Goal: Task Accomplishment & Management: Use online tool/utility

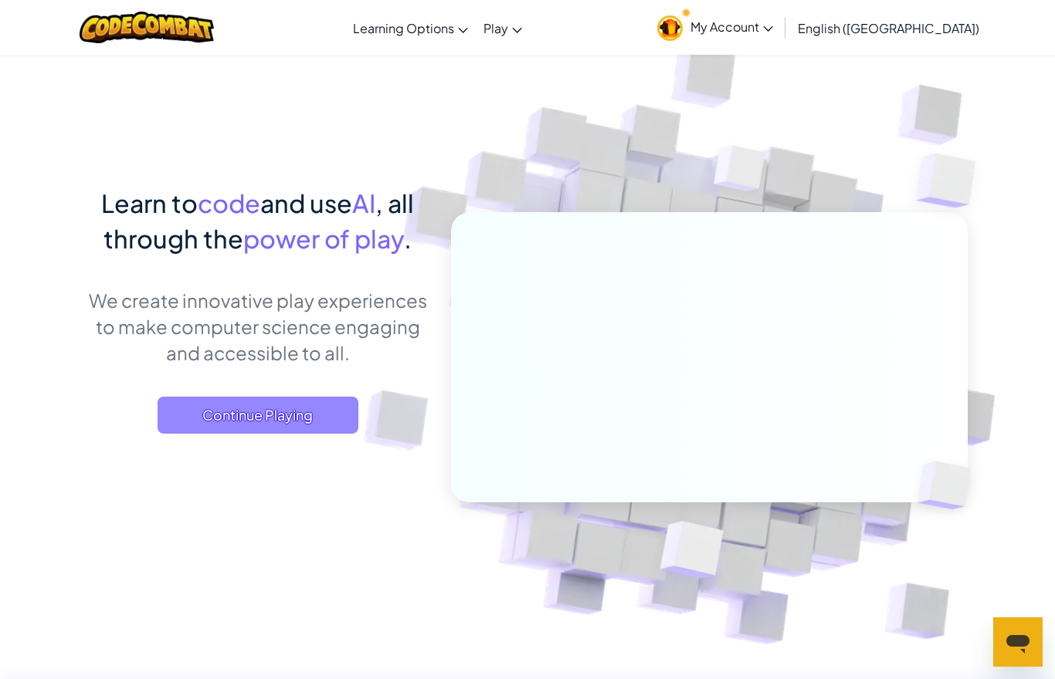
click at [188, 415] on span "Continue Playing" at bounding box center [258, 415] width 201 height 37
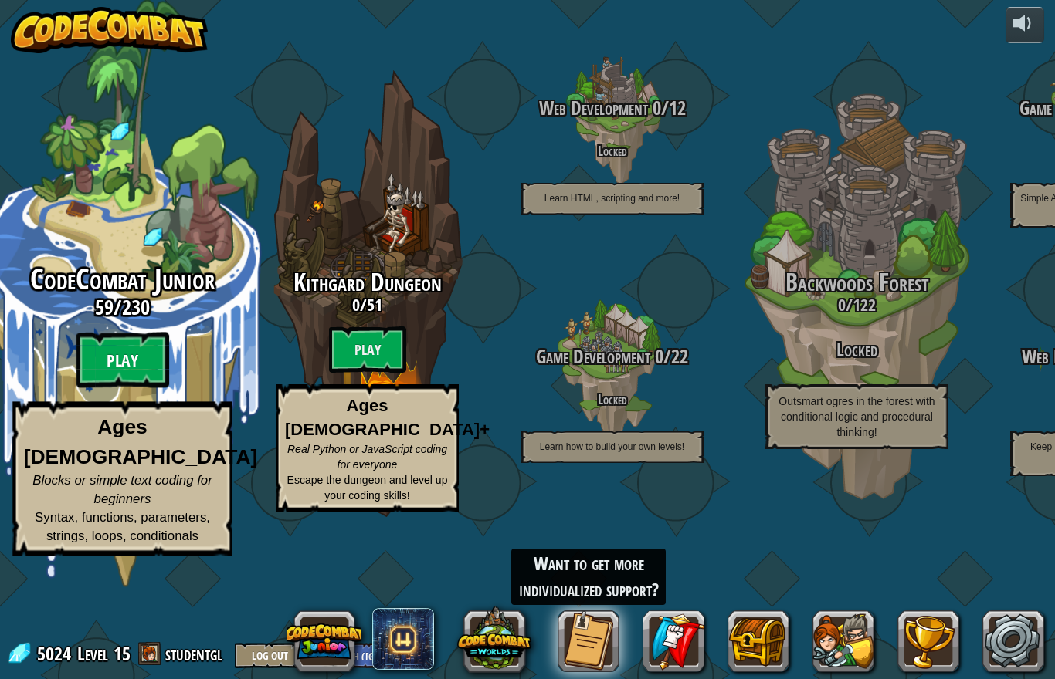
click at [107, 365] on btn "Play" at bounding box center [122, 361] width 93 height 56
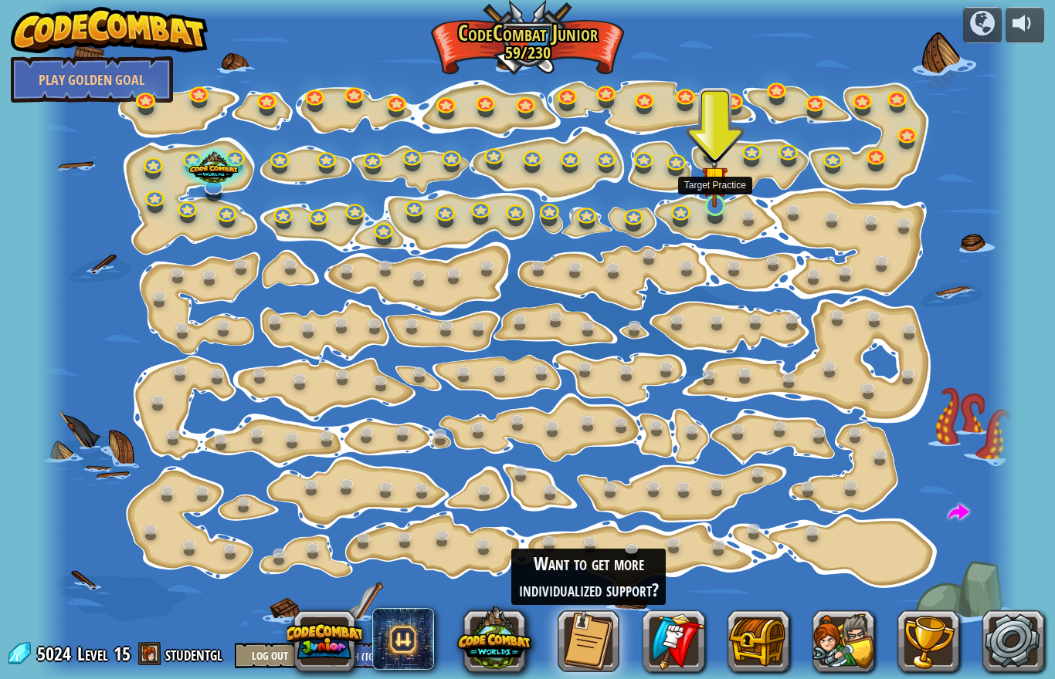
click at [711, 196] on img at bounding box center [714, 179] width 25 height 59
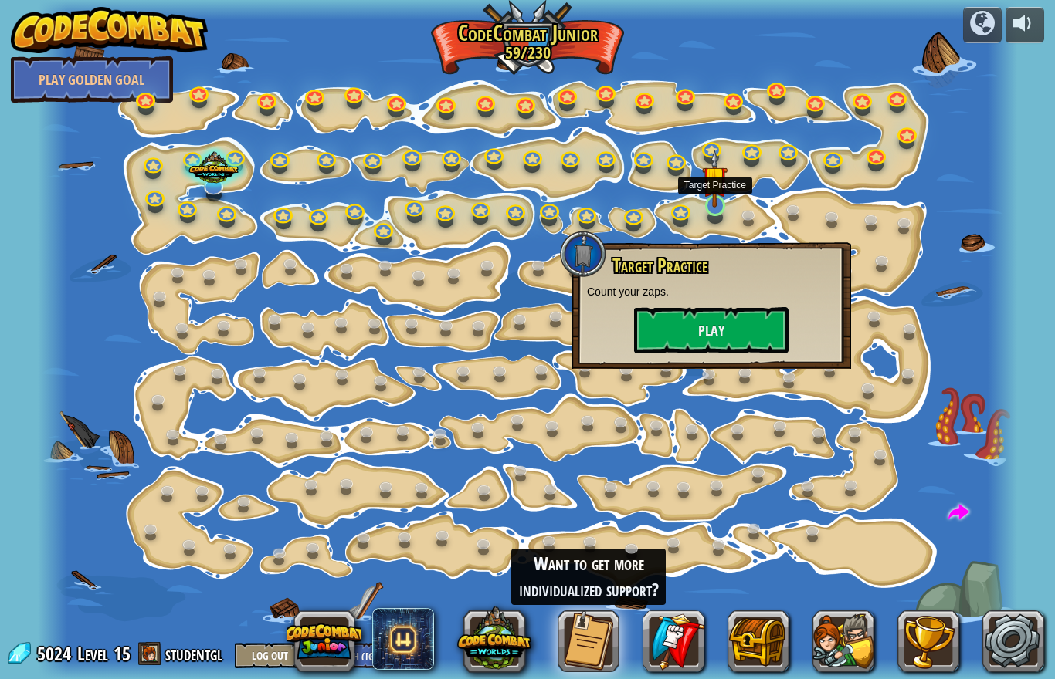
click at [726, 340] on button "Play" at bounding box center [711, 330] width 154 height 46
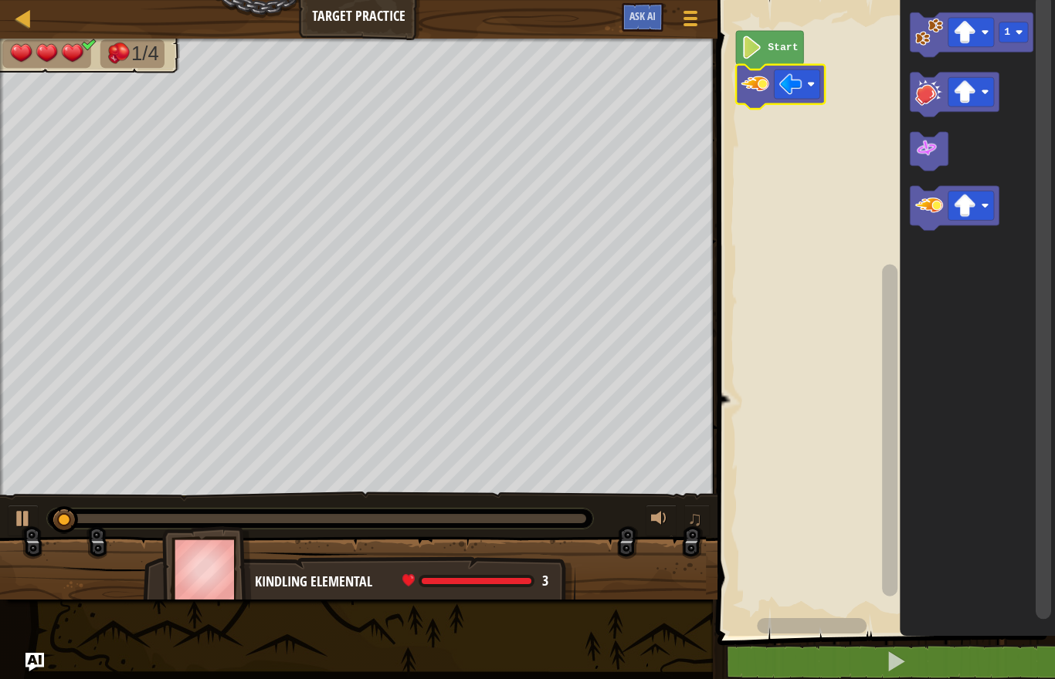
click at [787, 209] on rect "Blockly Workspace" at bounding box center [884, 314] width 342 height 644
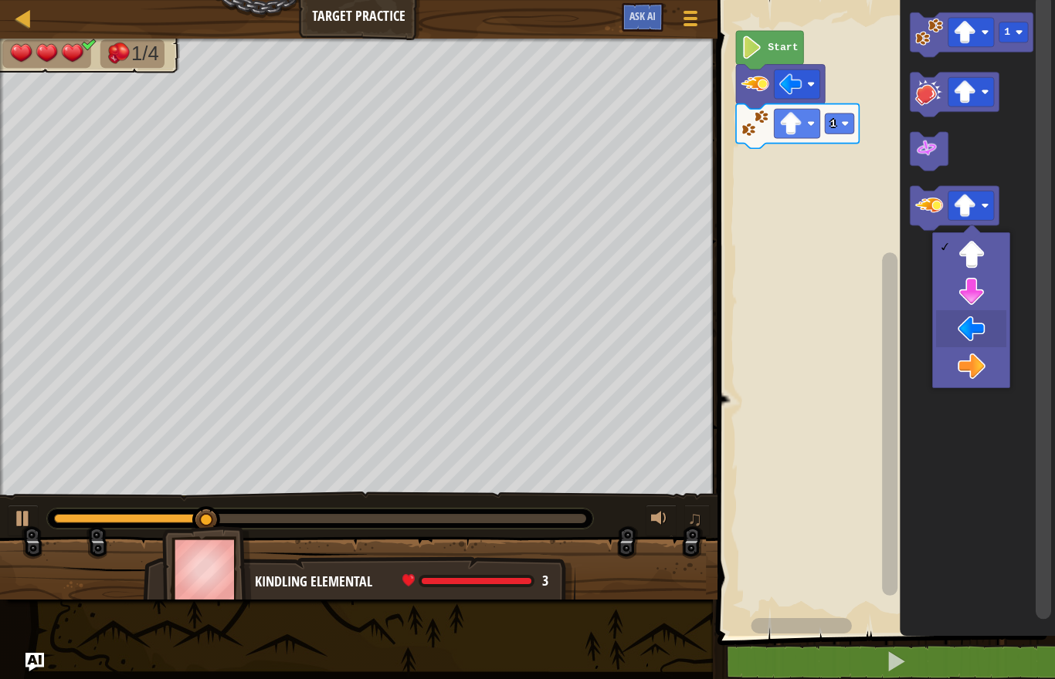
click at [977, 323] on icon "Blockly Workspace" at bounding box center [977, 314] width 155 height 644
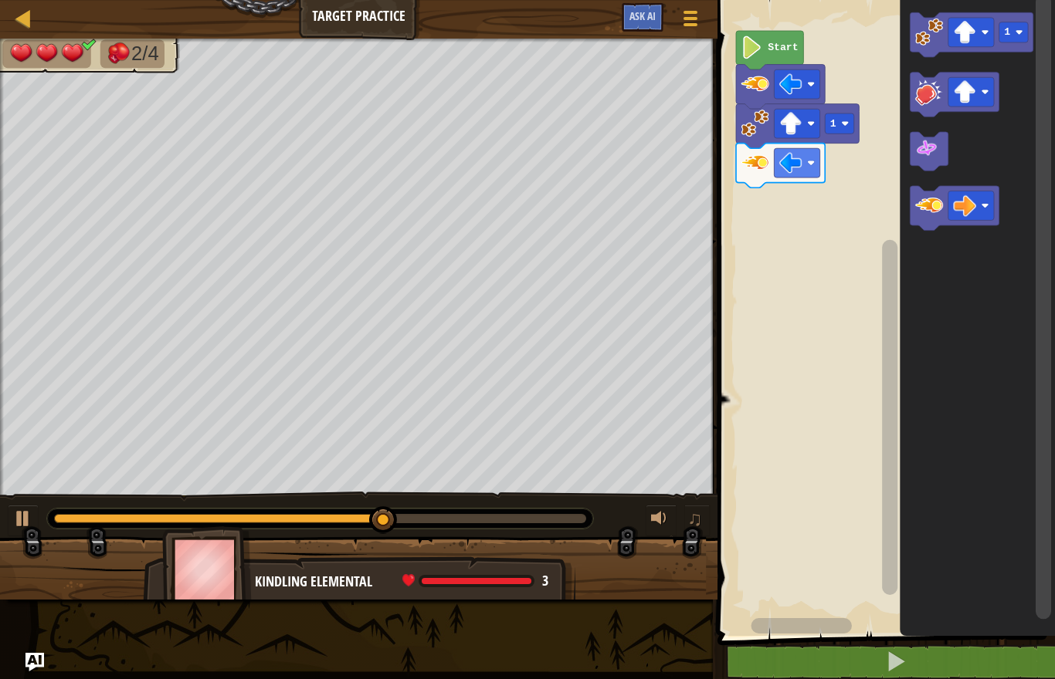
click at [951, 361] on icon "Blockly Workspace" at bounding box center [977, 314] width 155 height 644
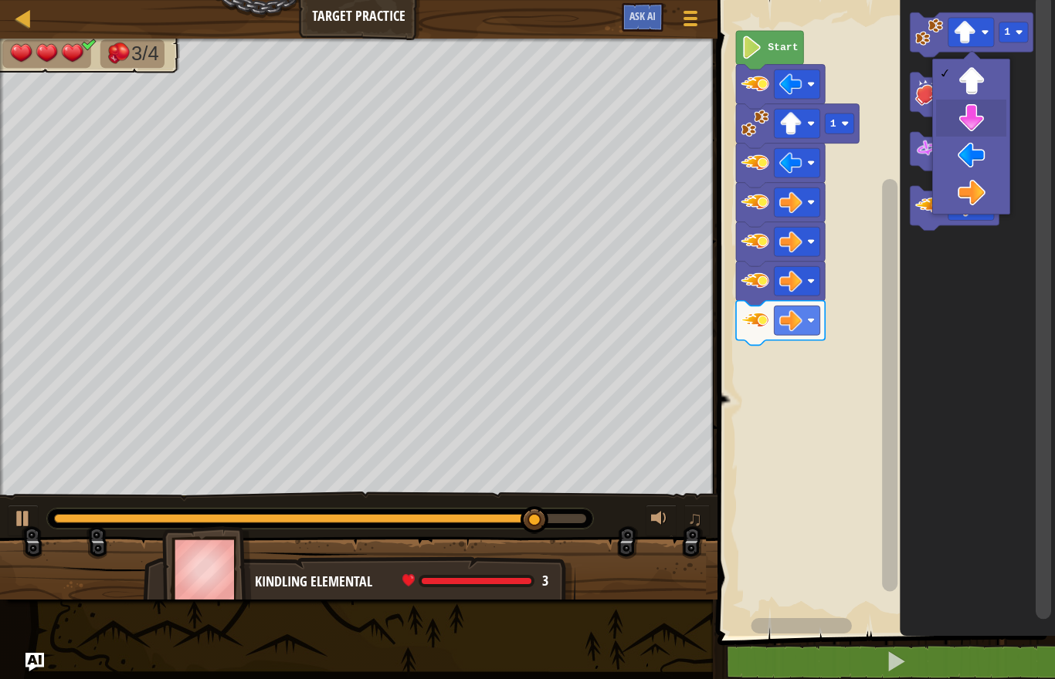
click at [978, 113] on rect "Blockly Workspace" at bounding box center [954, 95] width 89 height 45
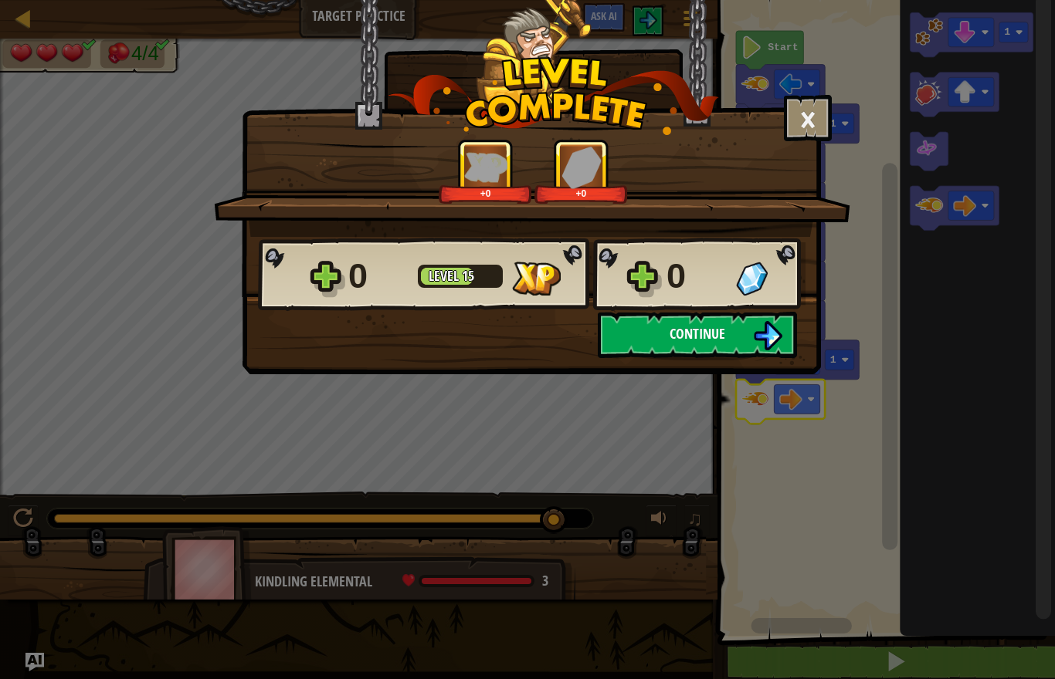
click at [748, 340] on button "Continue" at bounding box center [697, 335] width 199 height 46
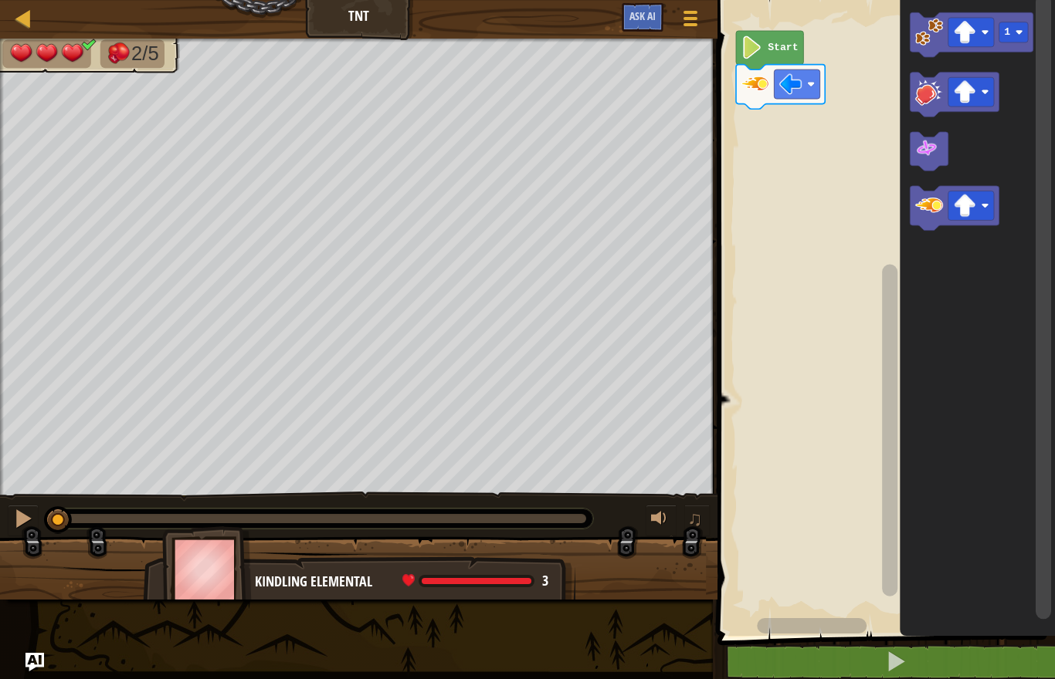
click at [968, 357] on icon "Blockly Workspace" at bounding box center [977, 314] width 155 height 644
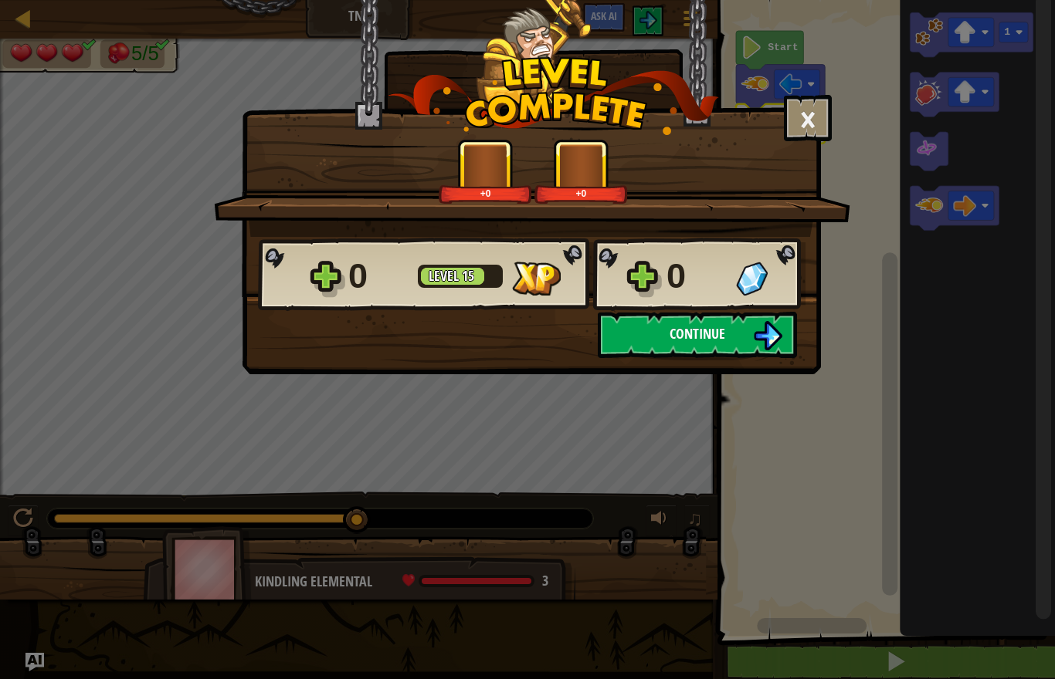
click at [750, 315] on button "Continue" at bounding box center [697, 335] width 199 height 46
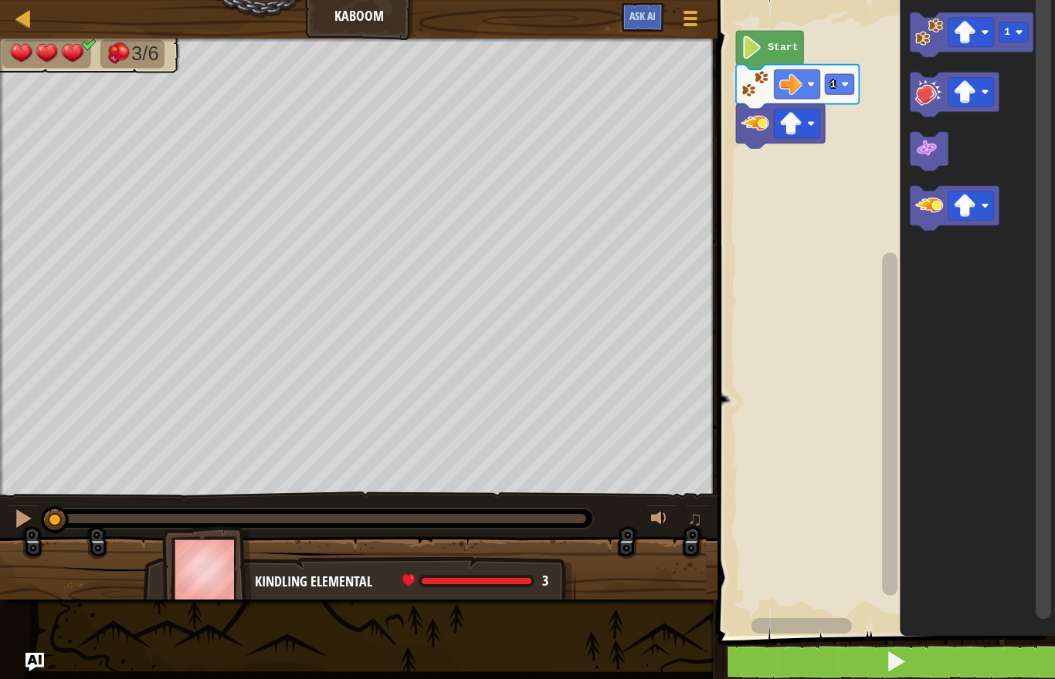
click at [800, 654] on button at bounding box center [895, 663] width 342 height 36
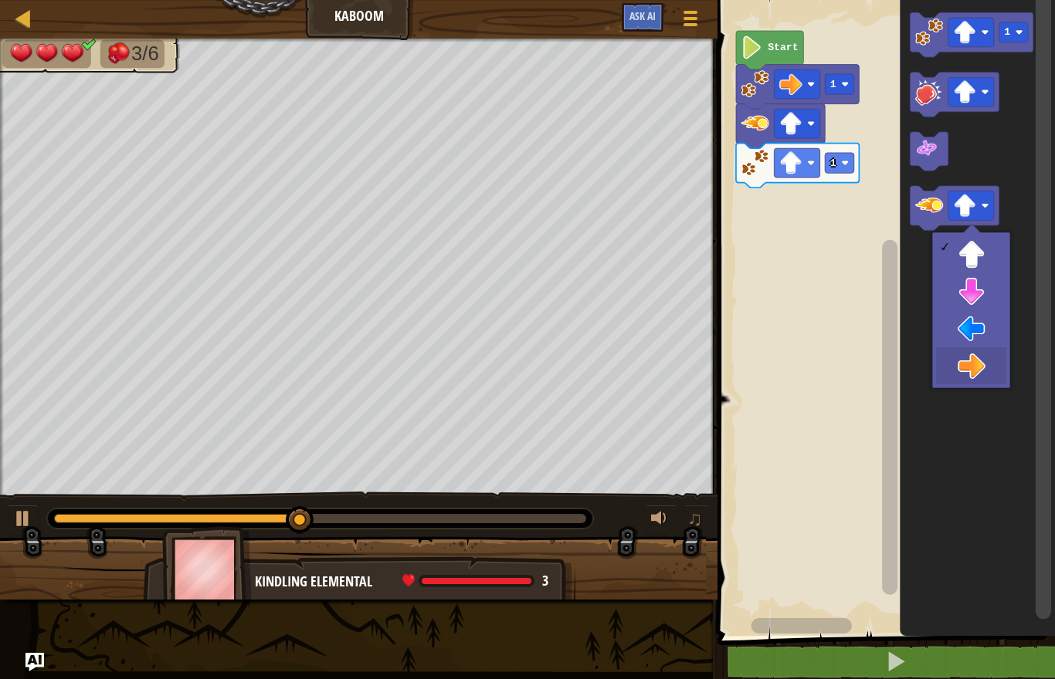
click at [974, 361] on icon "Blockly Workspace" at bounding box center [977, 314] width 155 height 644
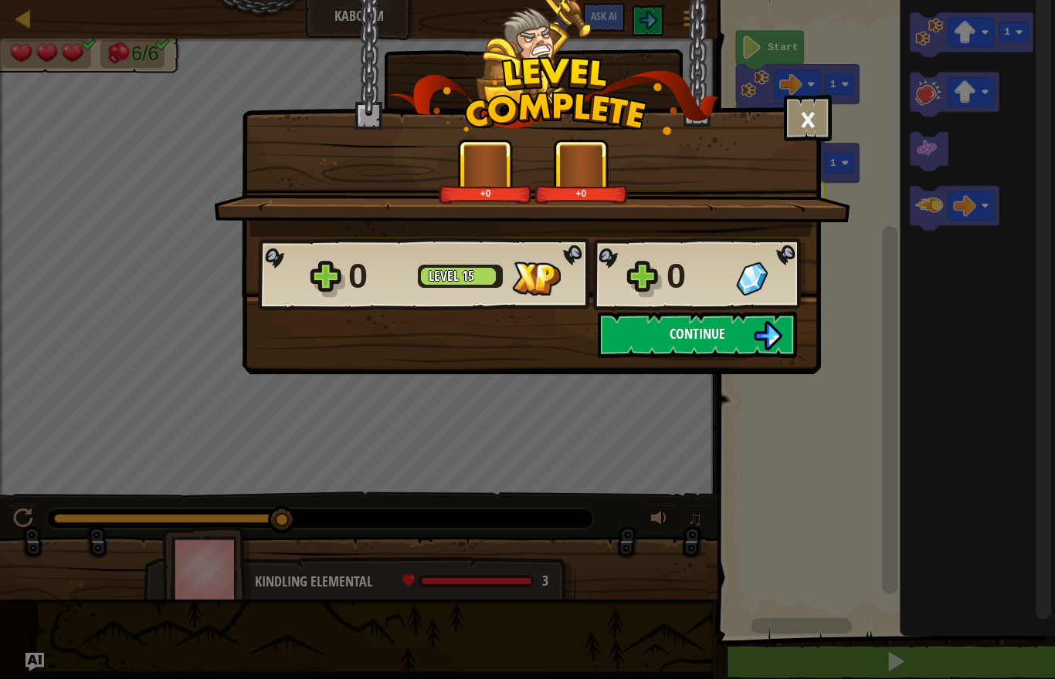
click at [712, 354] on button "Continue" at bounding box center [697, 335] width 199 height 46
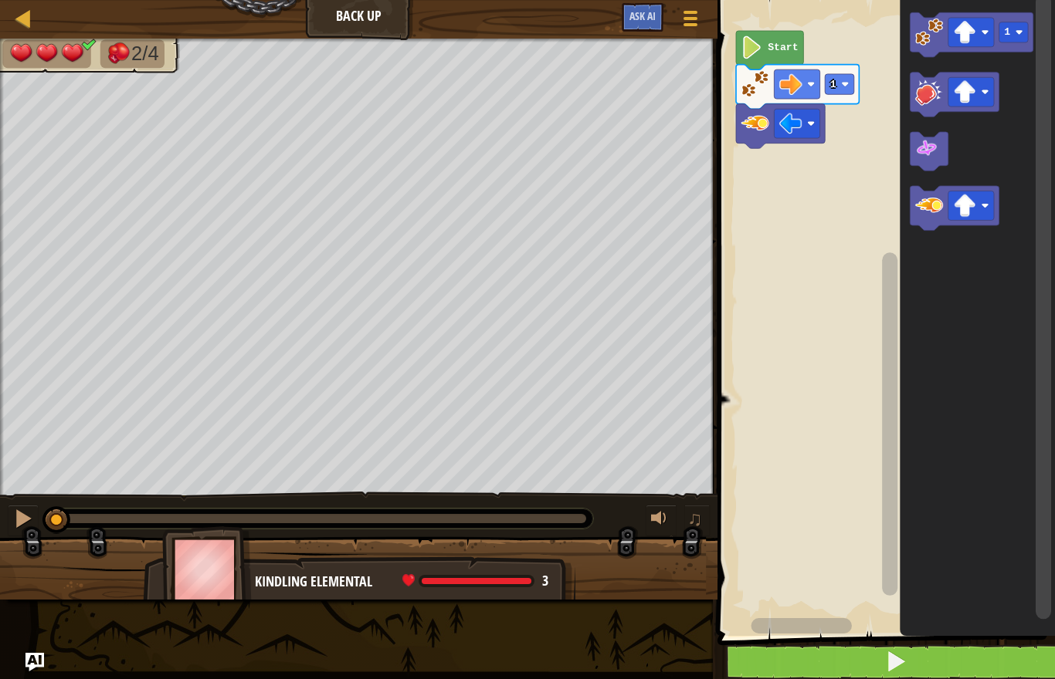
click at [906, 658] on span at bounding box center [896, 662] width 22 height 22
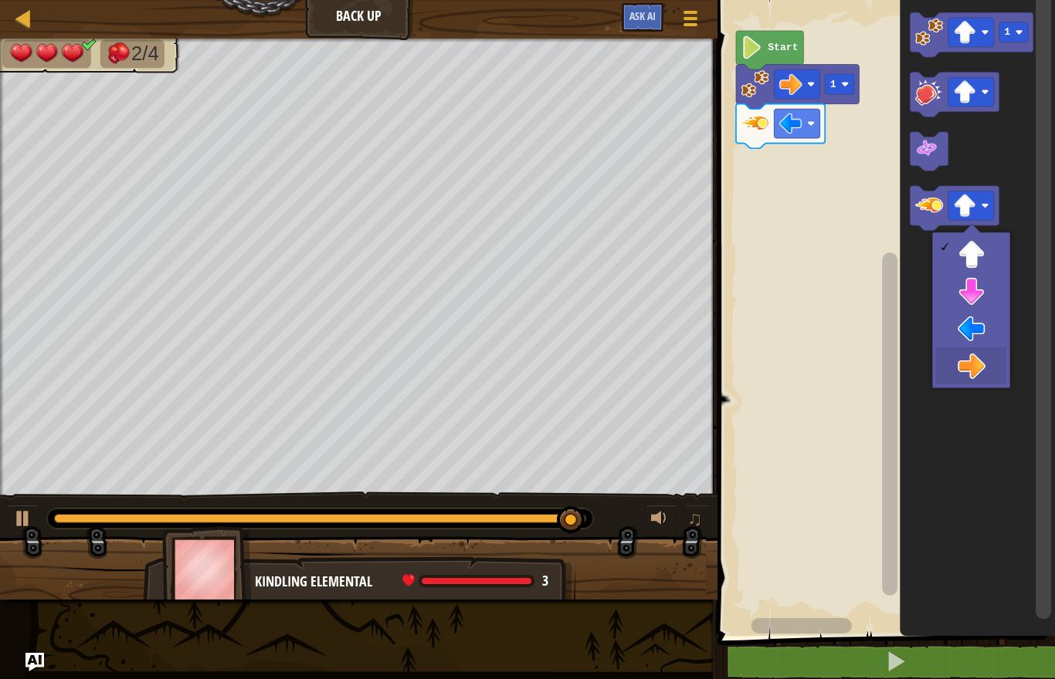
click at [969, 351] on icon "Blockly Workspace" at bounding box center [977, 314] width 155 height 644
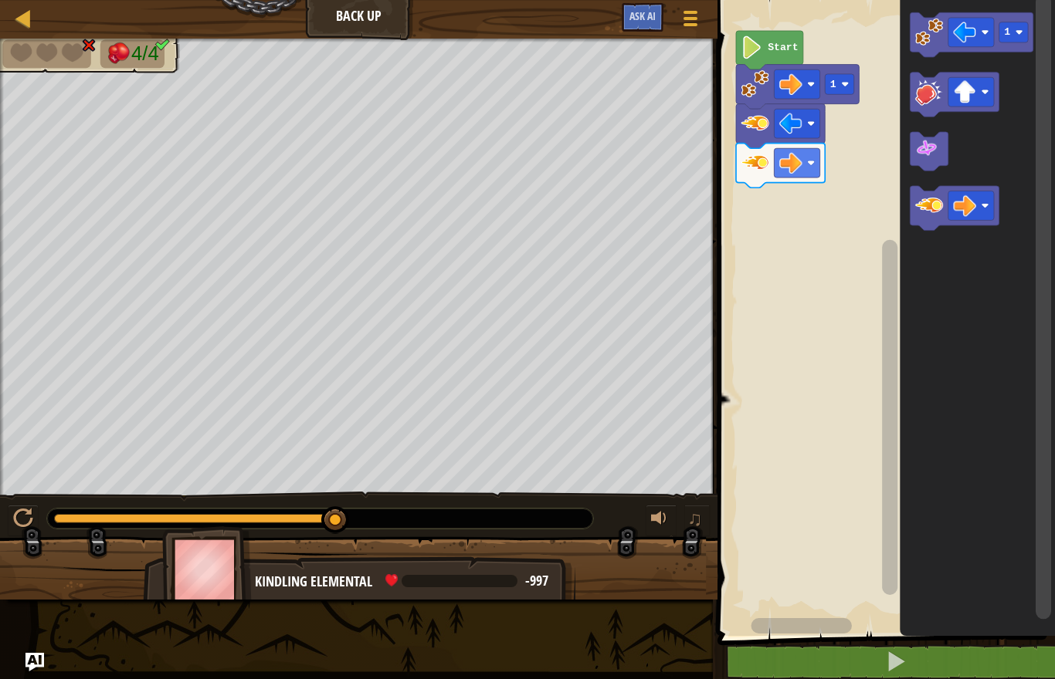
click at [988, 163] on icon "Blockly Workspace" at bounding box center [977, 314] width 155 height 644
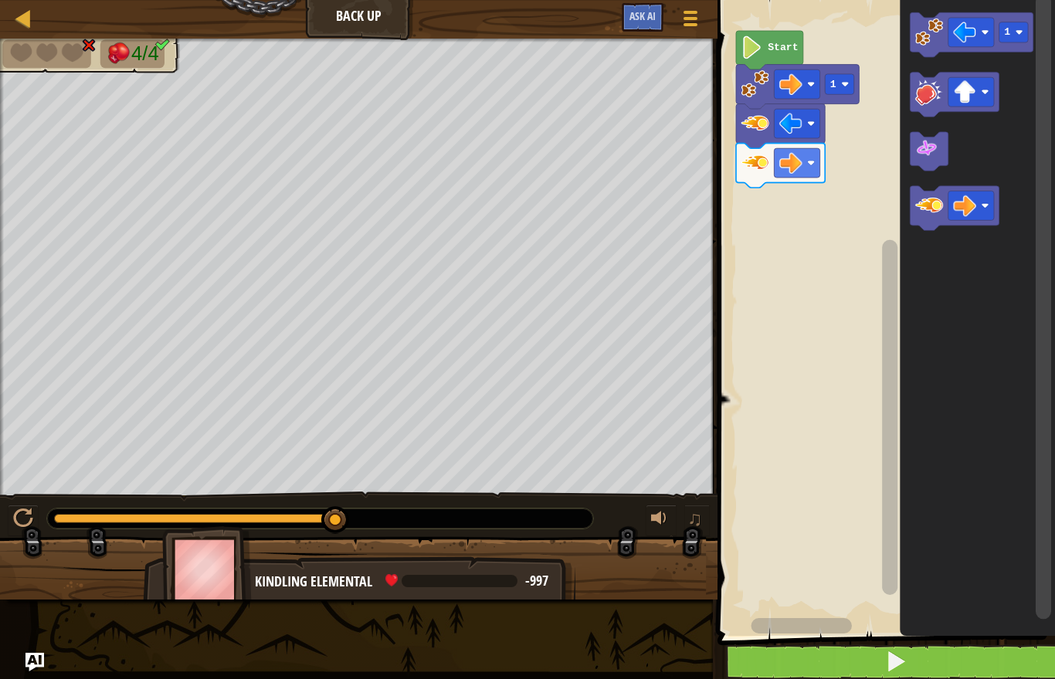
click at [908, 659] on button at bounding box center [895, 663] width 342 height 36
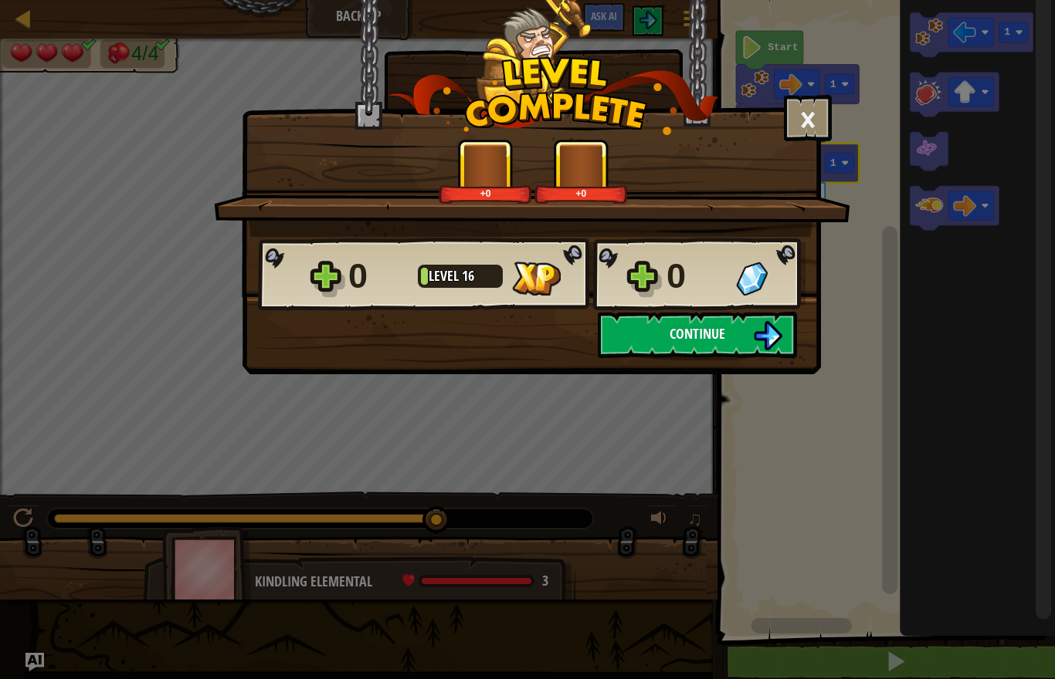
click at [755, 340] on img at bounding box center [767, 335] width 29 height 29
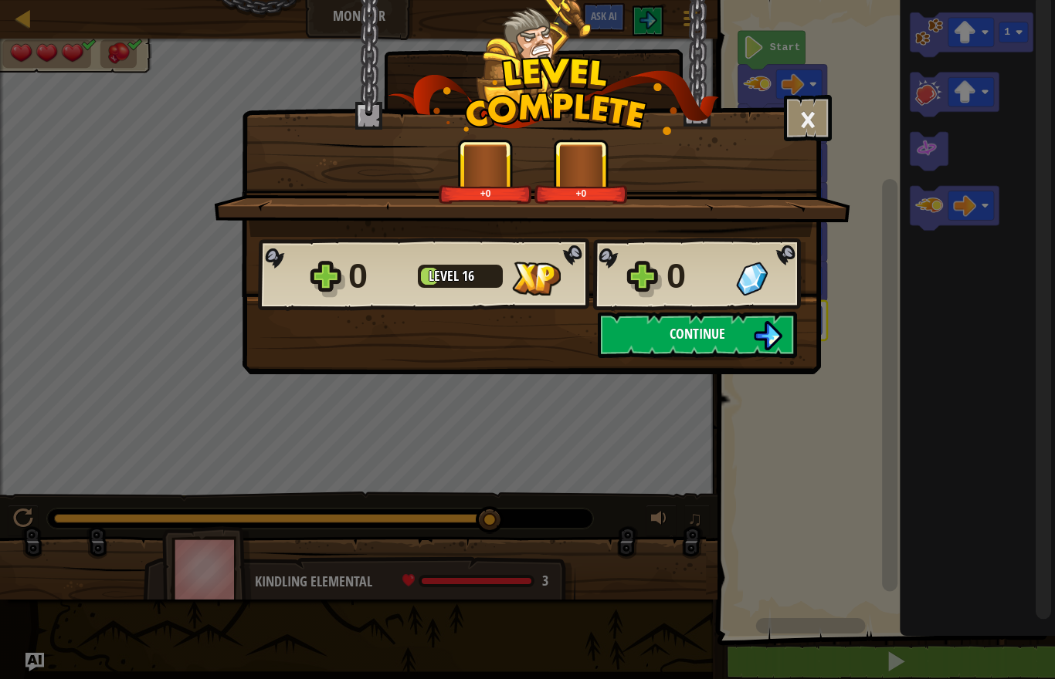
click at [730, 321] on button "Continue" at bounding box center [697, 335] width 199 height 46
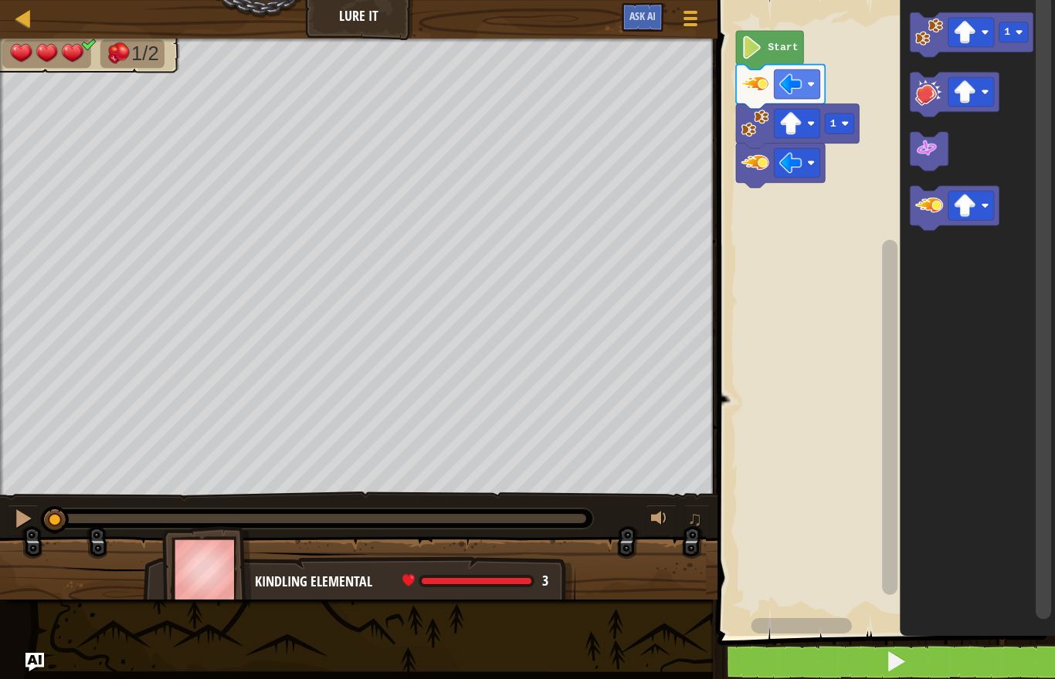
click at [807, 660] on button at bounding box center [895, 663] width 342 height 36
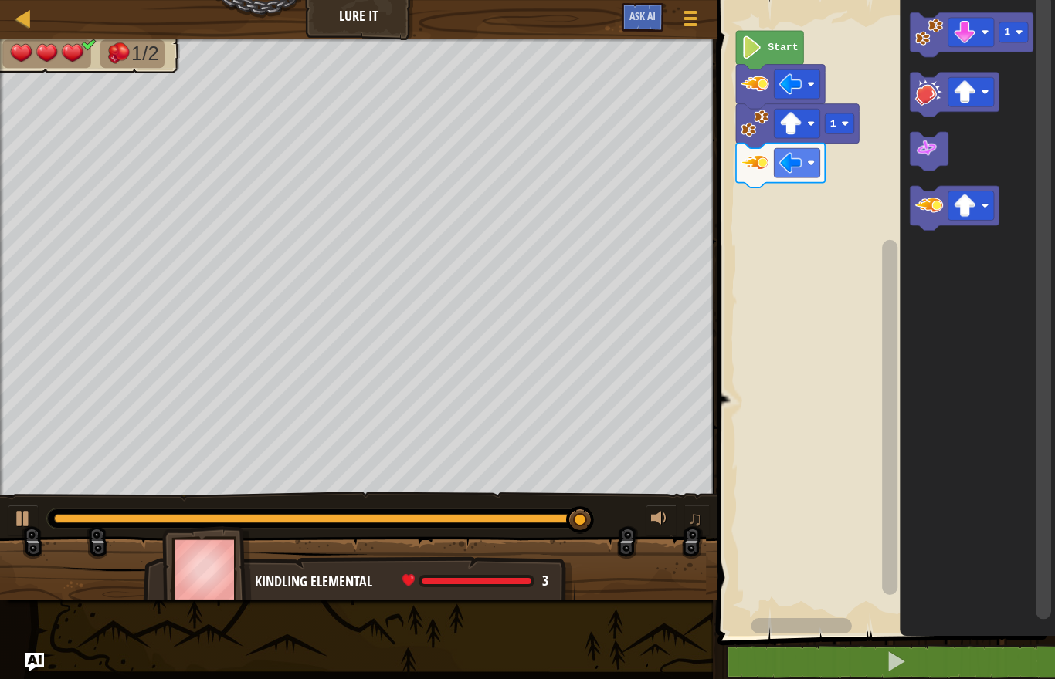
click at [976, 128] on icon "Blockly Workspace" at bounding box center [977, 314] width 155 height 644
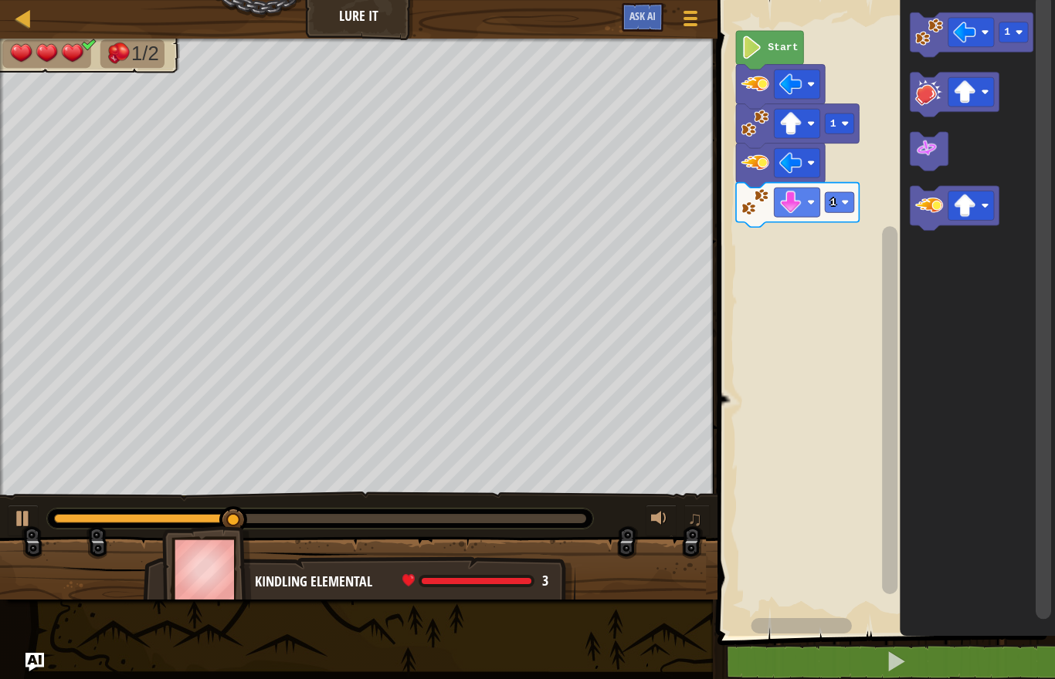
click at [959, 150] on icon "Blockly Workspace" at bounding box center [977, 314] width 155 height 644
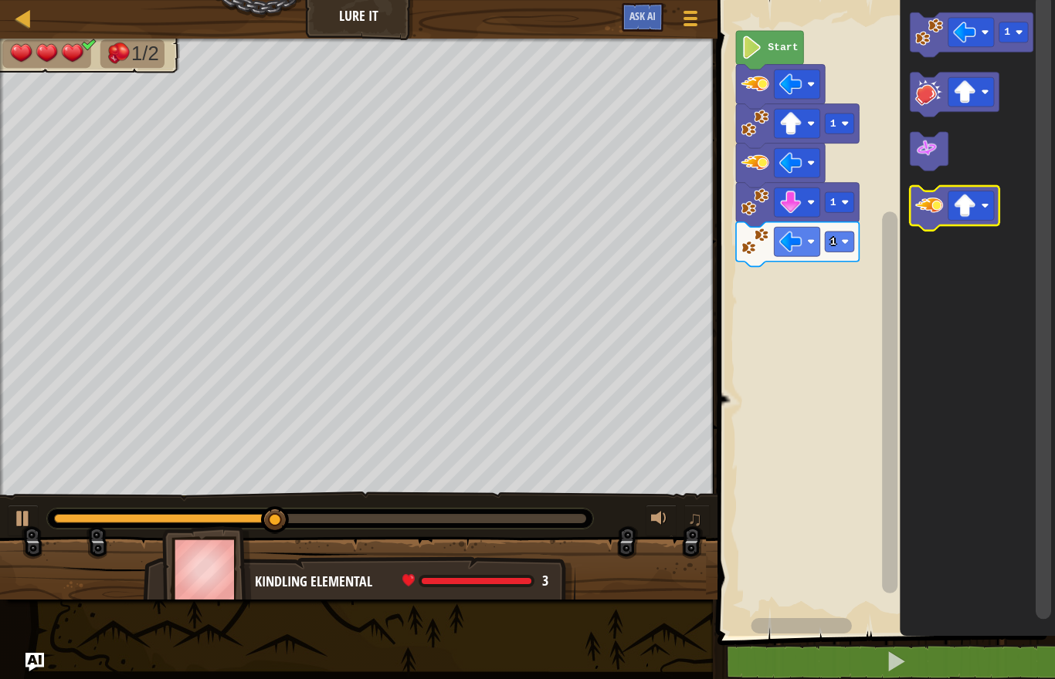
click at [953, 196] on rect "Blockly Workspace" at bounding box center [971, 205] width 46 height 29
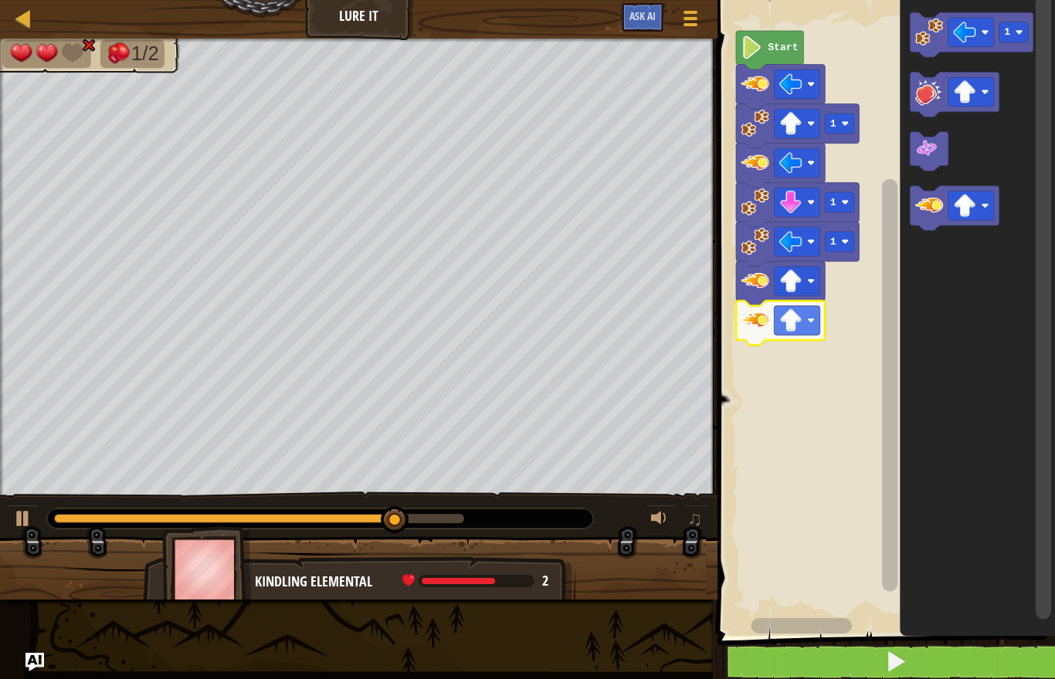
click at [971, 670] on button at bounding box center [895, 663] width 342 height 36
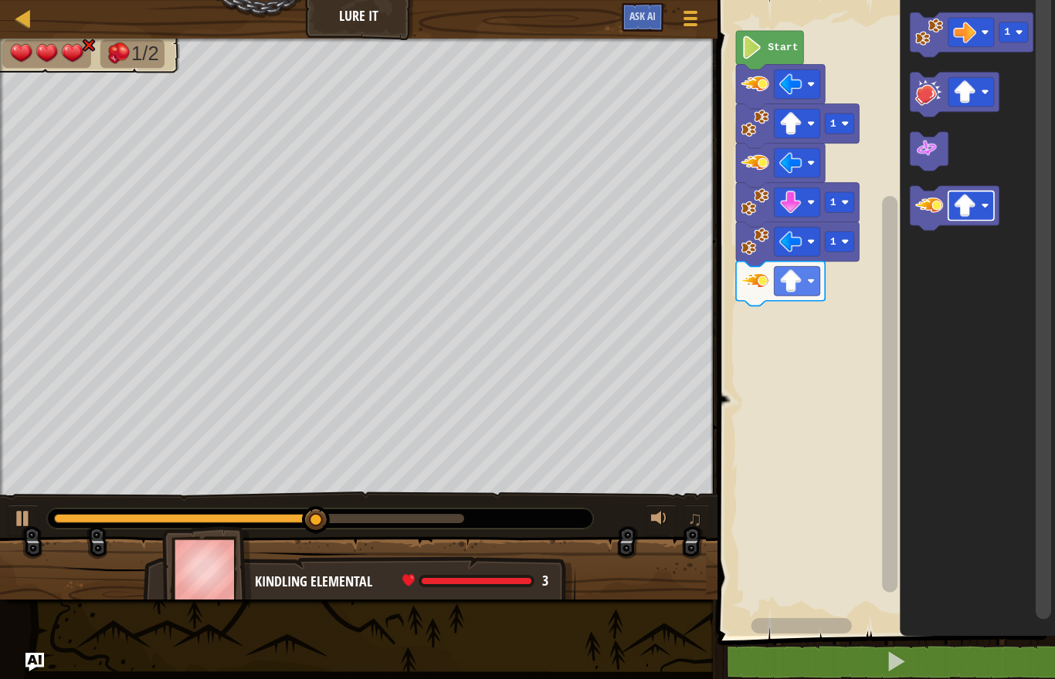
click at [987, 193] on rect "Blockly Workspace" at bounding box center [971, 205] width 46 height 29
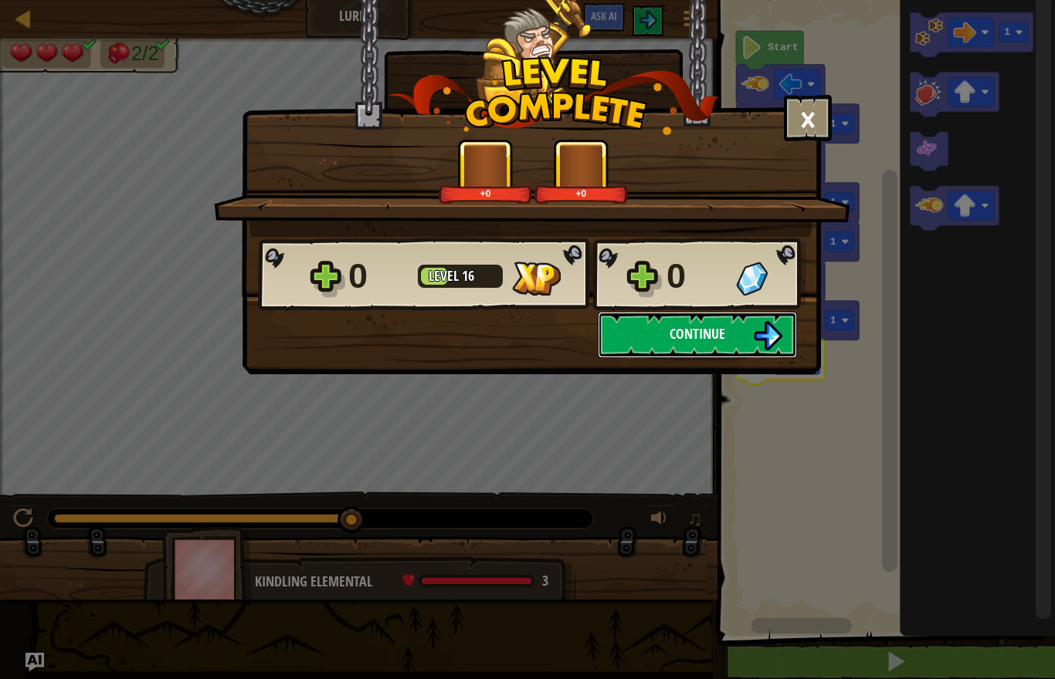
click at [699, 330] on span "Continue" at bounding box center [697, 333] width 56 height 19
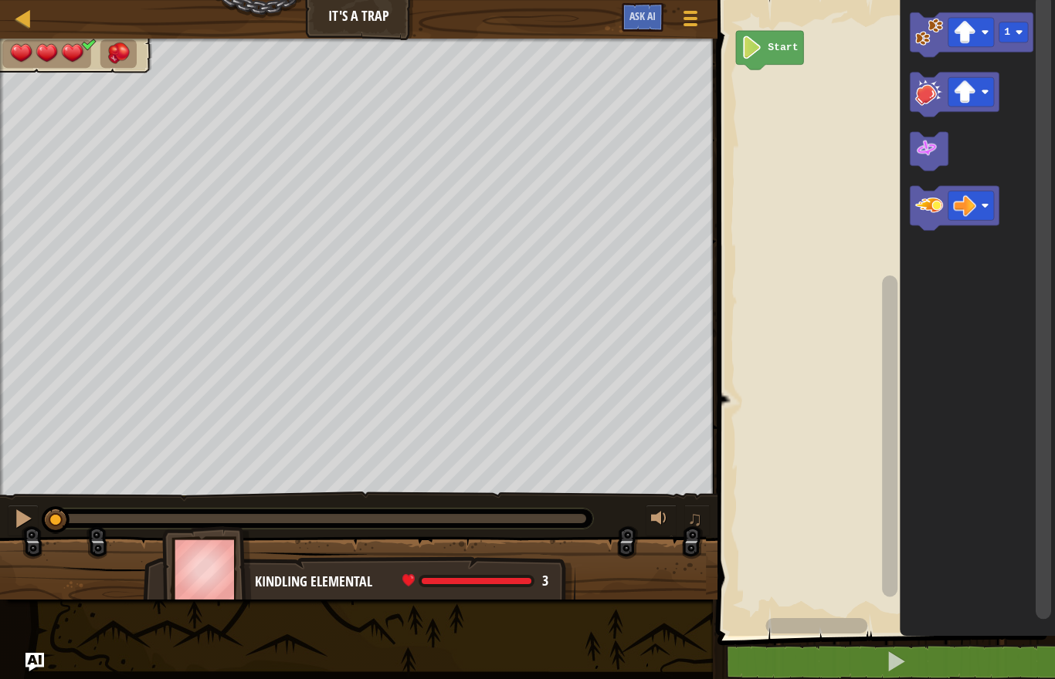
click at [990, 368] on icon "Blockly Workspace" at bounding box center [977, 314] width 155 height 644
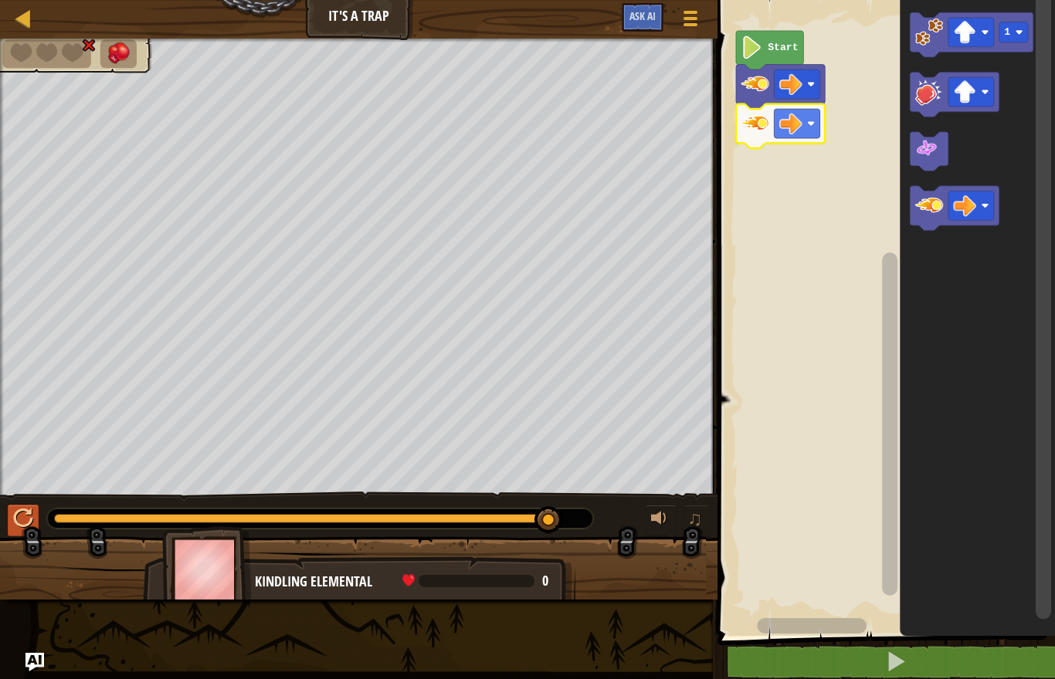
click at [24, 513] on div at bounding box center [23, 519] width 20 height 20
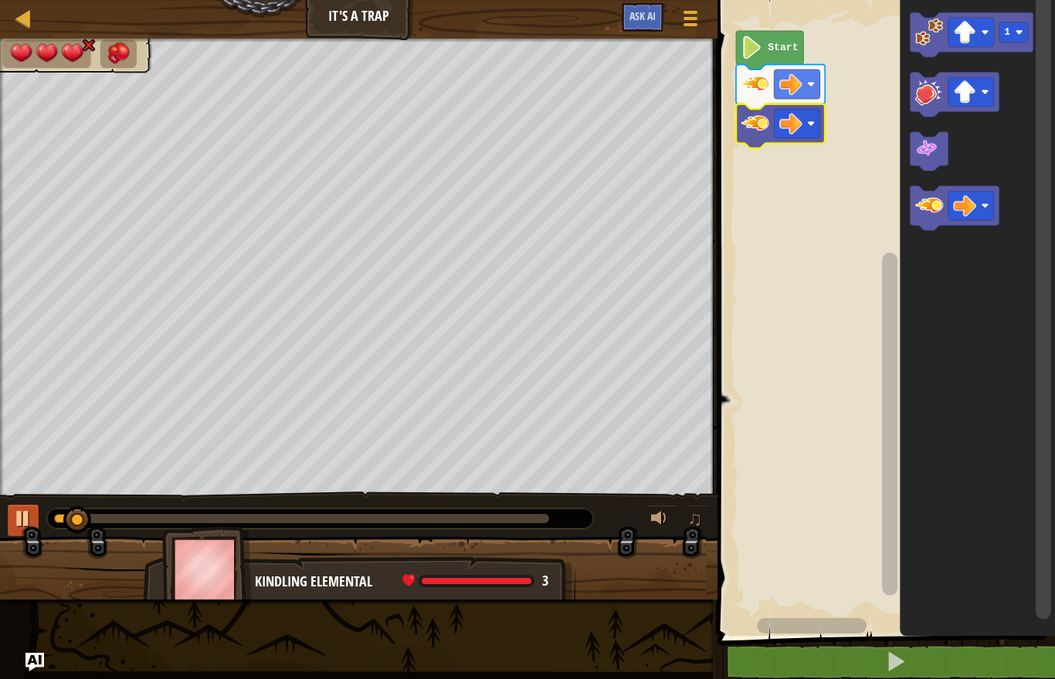
click at [28, 513] on div at bounding box center [23, 519] width 20 height 20
click at [23, 509] on div at bounding box center [23, 519] width 20 height 20
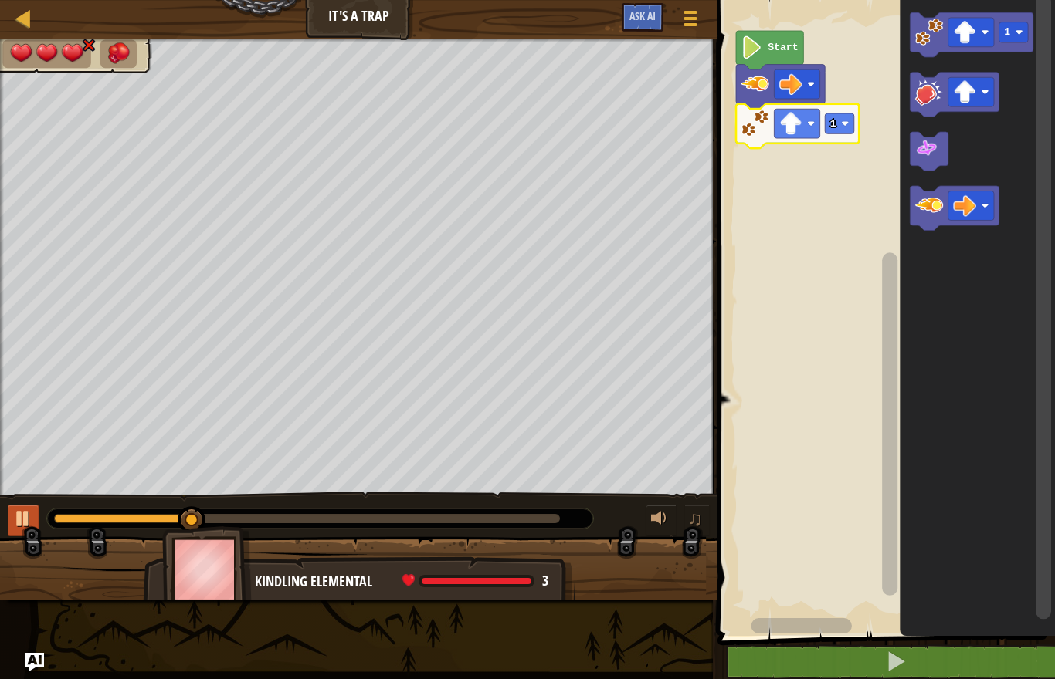
click at [25, 517] on div at bounding box center [23, 519] width 20 height 20
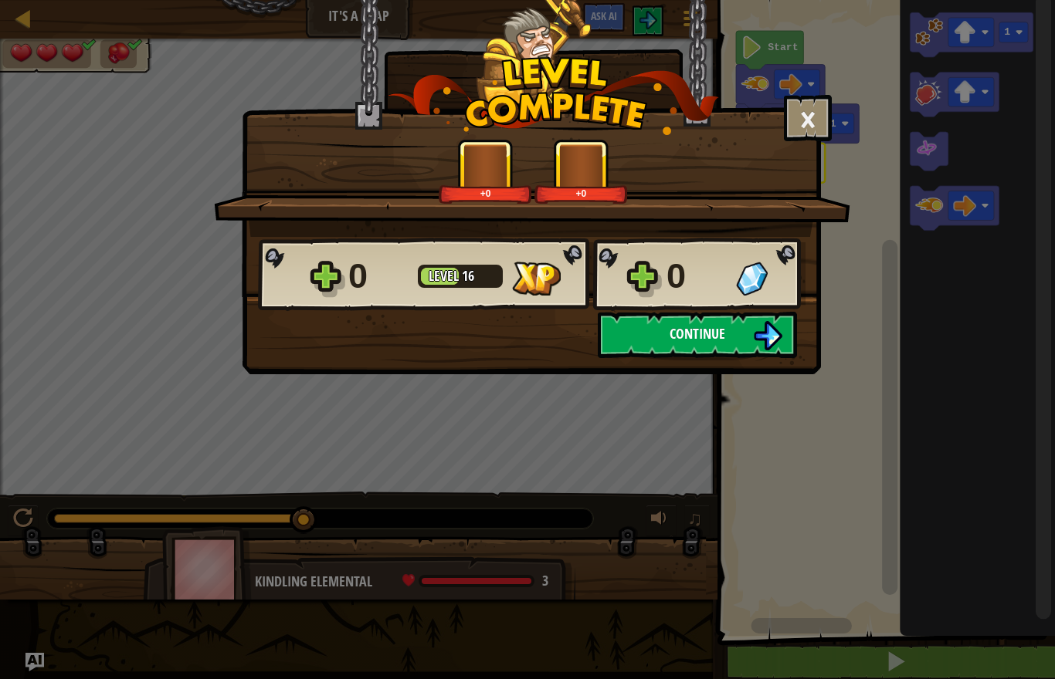
click at [755, 313] on button "Continue" at bounding box center [697, 335] width 199 height 46
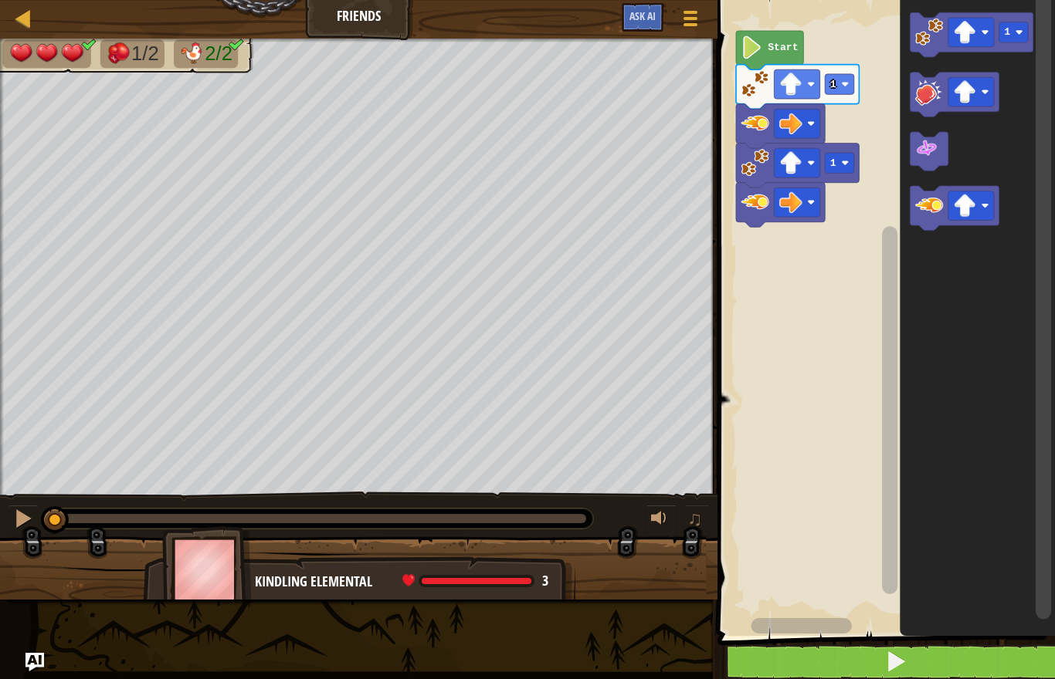
click at [985, 664] on button at bounding box center [895, 663] width 342 height 36
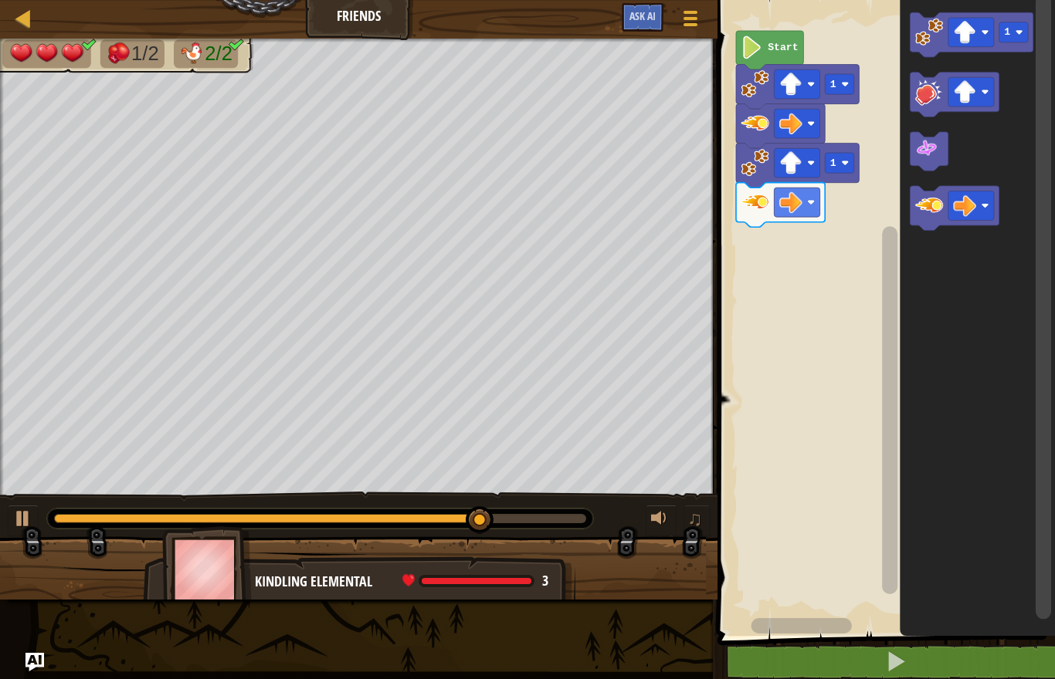
click at [984, 369] on icon "Blockly Workspace" at bounding box center [977, 314] width 155 height 644
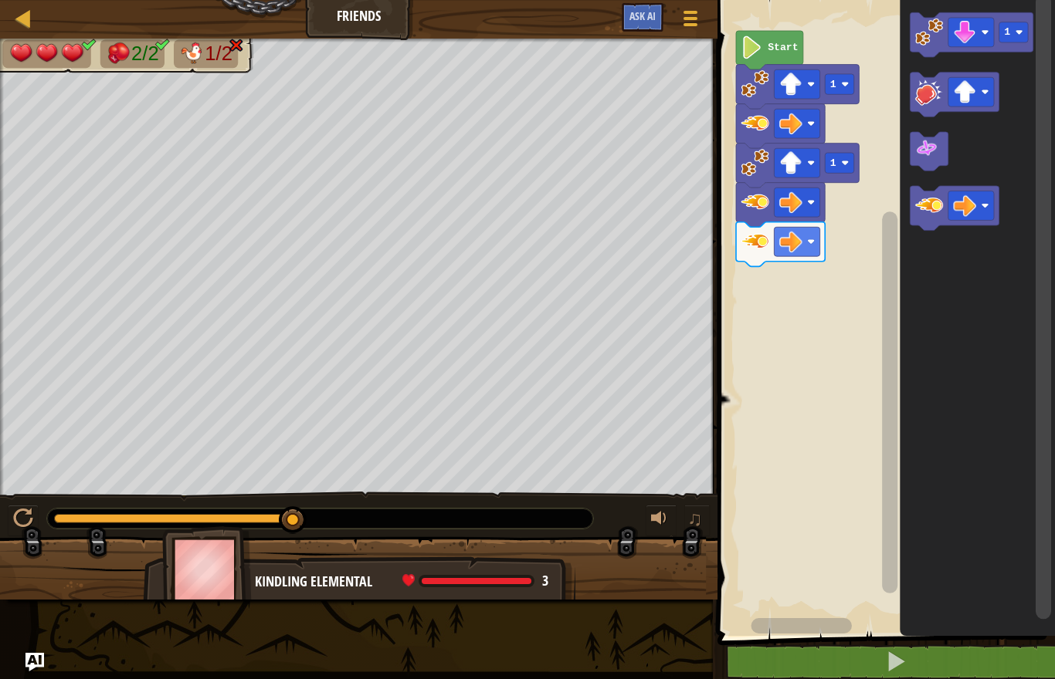
click at [990, 115] on rect "Blockly Workspace" at bounding box center [954, 95] width 89 height 45
click at [1008, 32] on text "1" at bounding box center [1007, 32] width 6 height 12
click at [1015, 115] on icon "Blockly Workspace" at bounding box center [977, 314] width 155 height 644
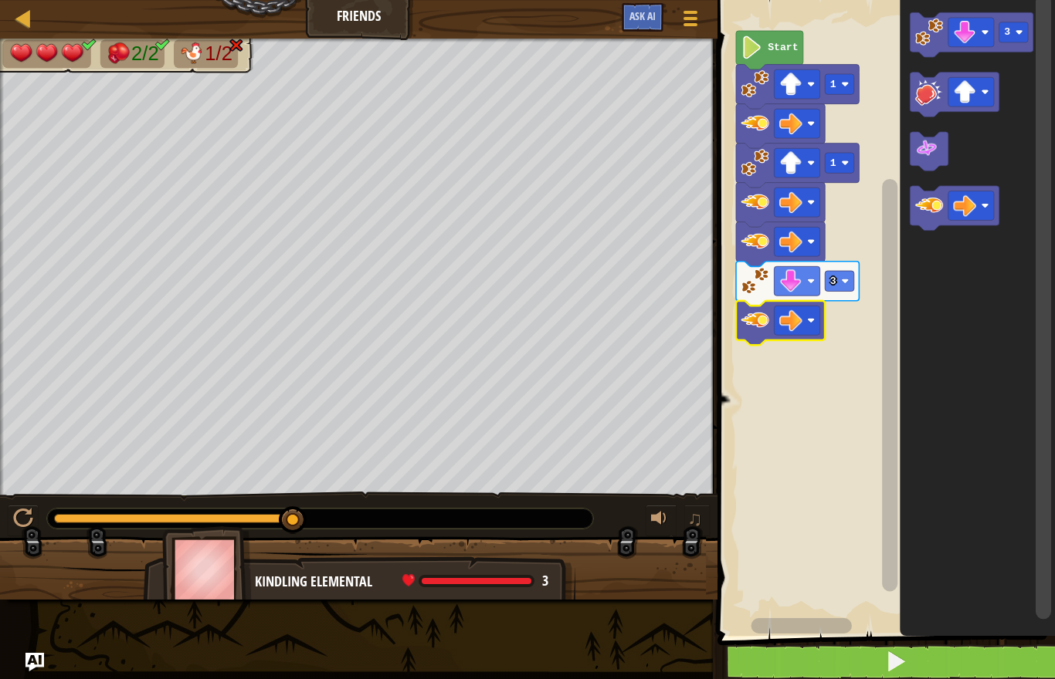
click at [835, 655] on button at bounding box center [895, 663] width 342 height 36
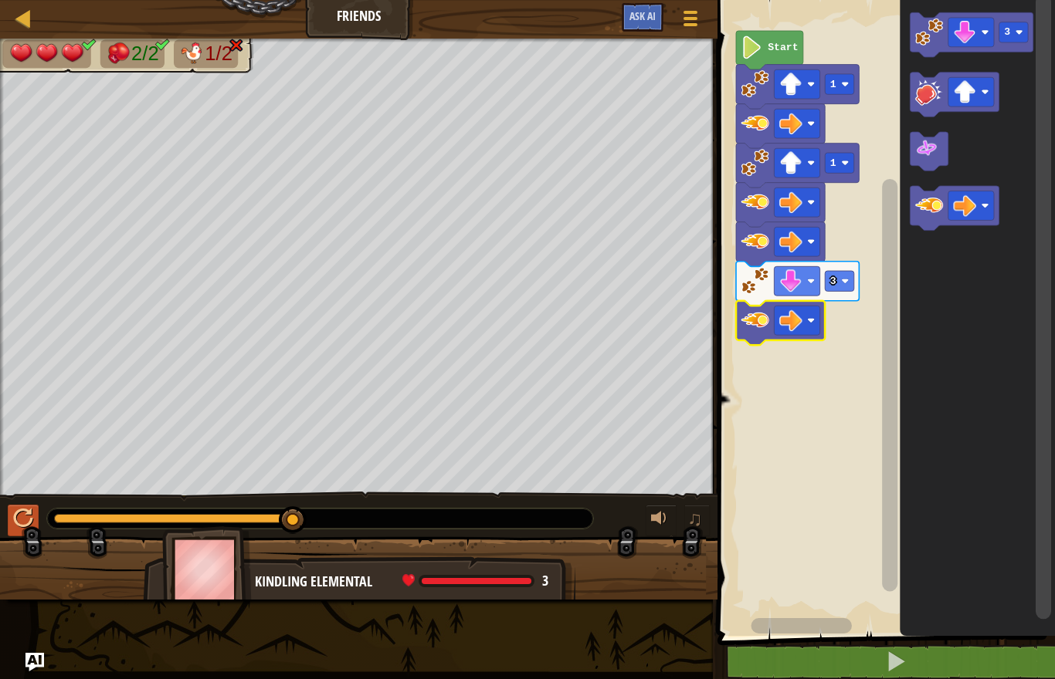
click at [23, 519] on div at bounding box center [23, 519] width 20 height 20
click at [28, 521] on div at bounding box center [23, 519] width 20 height 20
